Goal: Use online tool/utility: Utilize a website feature to perform a specific function

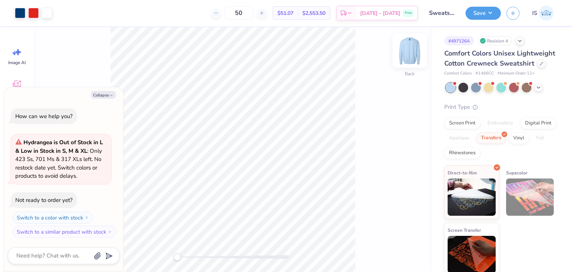
click at [412, 59] on img at bounding box center [409, 51] width 30 height 30
click at [407, 60] on img at bounding box center [409, 51] width 30 height 30
type textarea "x"
type input "15.00"
type input "4.72"
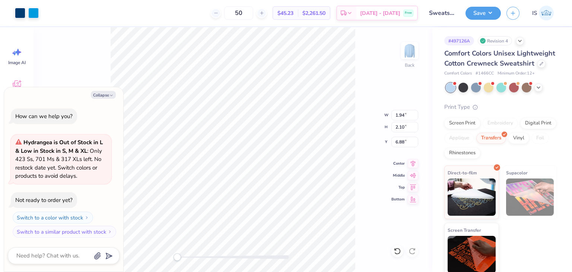
type input "2.00"
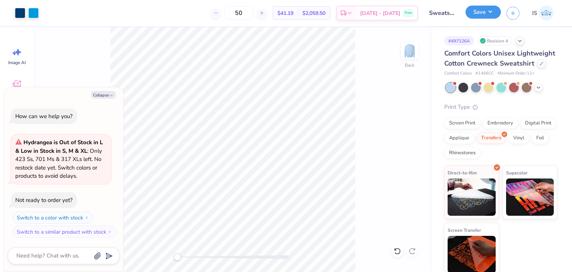
click at [479, 12] on button "Save" at bounding box center [482, 12] width 35 height 13
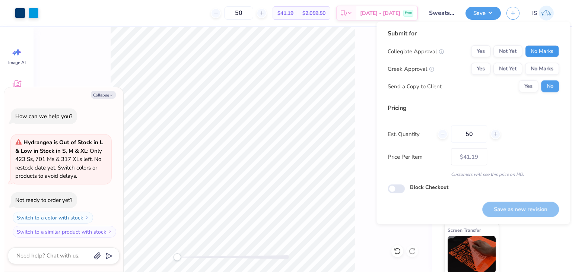
click at [551, 54] on button "No Marks" at bounding box center [542, 51] width 34 height 12
click at [548, 63] on button "No Marks" at bounding box center [542, 69] width 34 height 12
drag, startPoint x: 515, startPoint y: 201, endPoint x: 515, endPoint y: 207, distance: 6.7
click at [515, 207] on div "Save as new revision" at bounding box center [520, 204] width 77 height 23
click at [515, 207] on button "Save as new revision" at bounding box center [520, 208] width 77 height 15
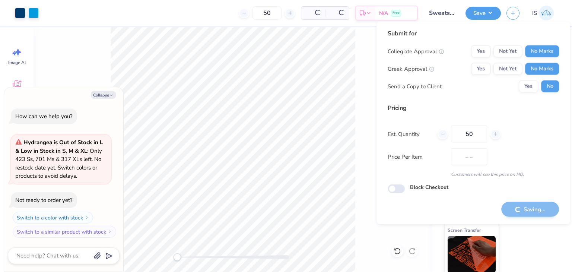
type textarea "x"
type input "– –"
type textarea "x"
type input "$41.19"
type textarea "x"
